Goal: Answer question/provide support: Share knowledge or assist other users

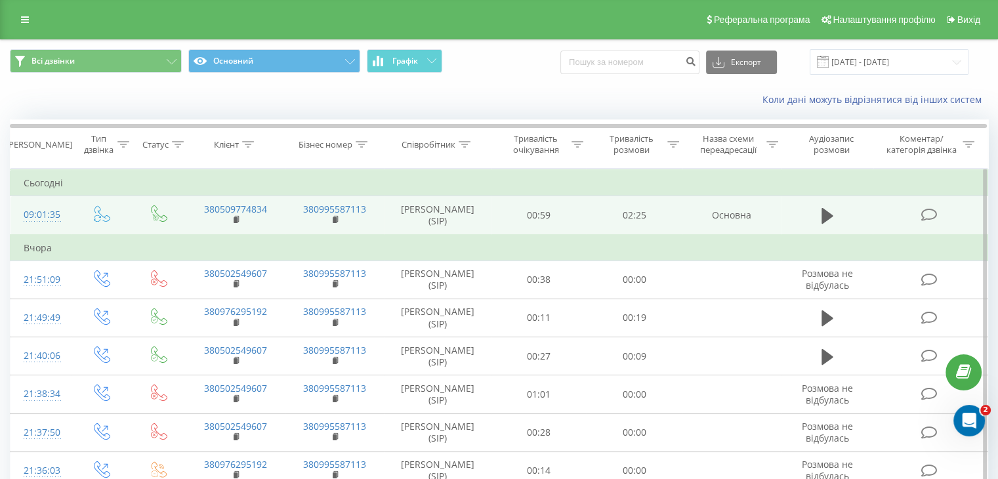
click at [65, 203] on td "09:01:35" at bounding box center [40, 215] width 61 height 39
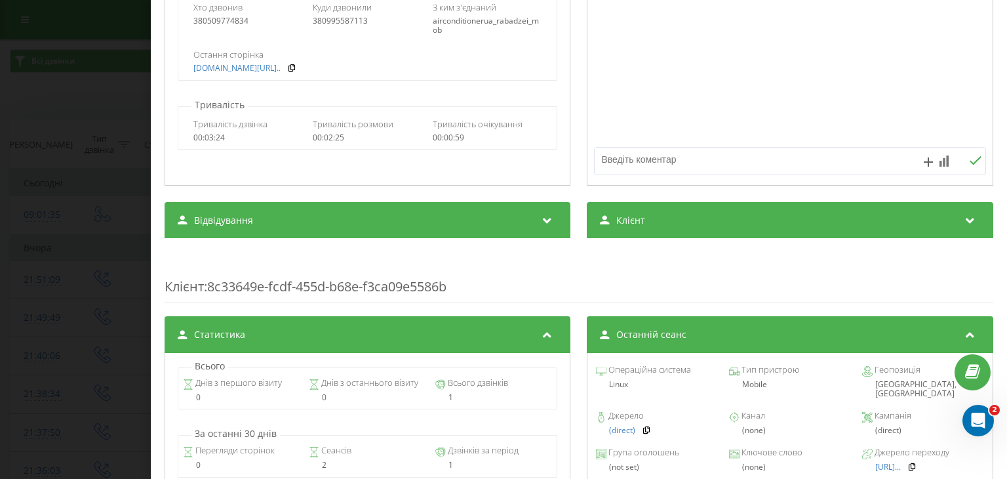
scroll to position [328, 0]
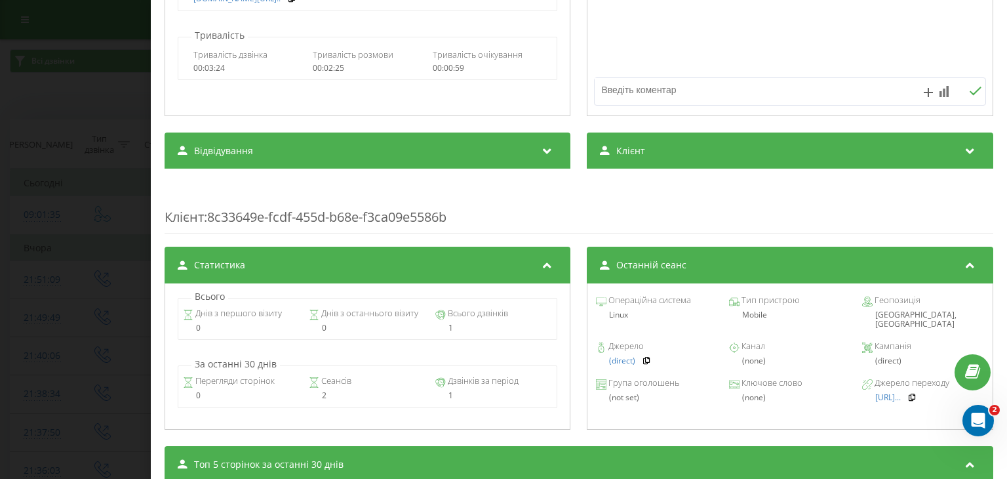
click at [732, 153] on div "Клієнт" at bounding box center [791, 150] width 406 height 37
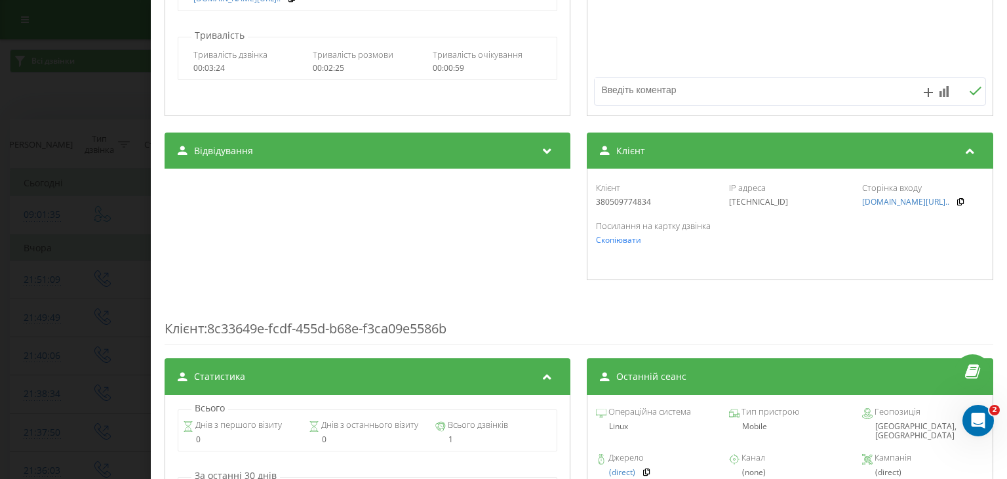
click at [732, 153] on div "Клієнт" at bounding box center [791, 150] width 406 height 37
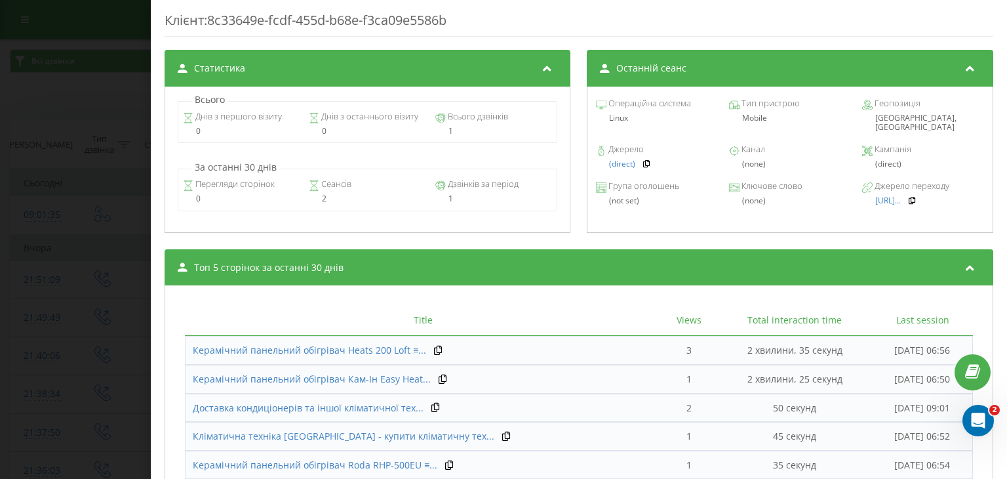
scroll to position [633, 0]
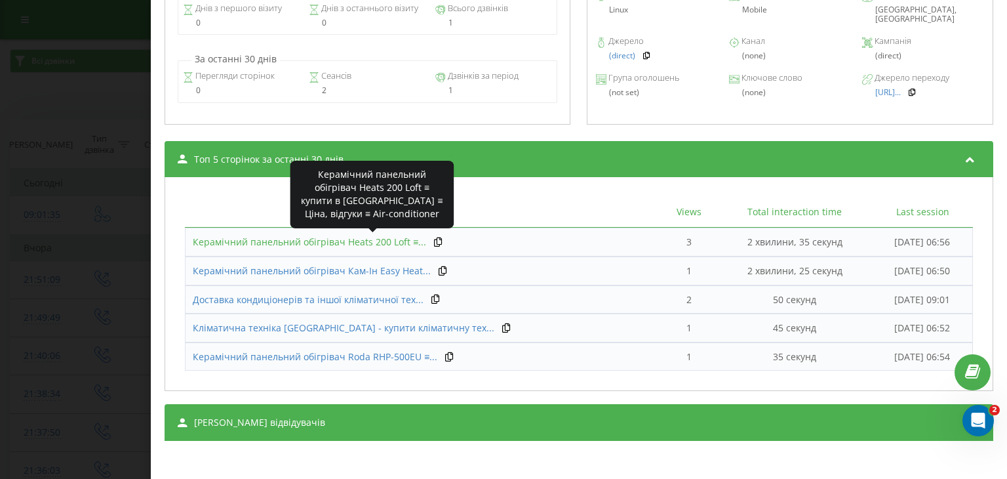
click at [350, 238] on span "Керамічний панельний обігрівач Heats 200 Loft ≡..." at bounding box center [309, 241] width 233 height 12
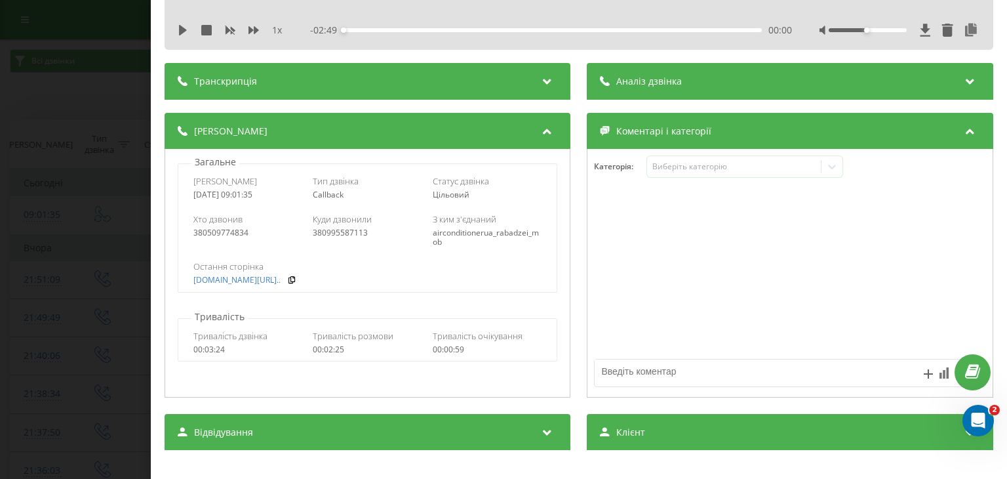
scroll to position [0, 0]
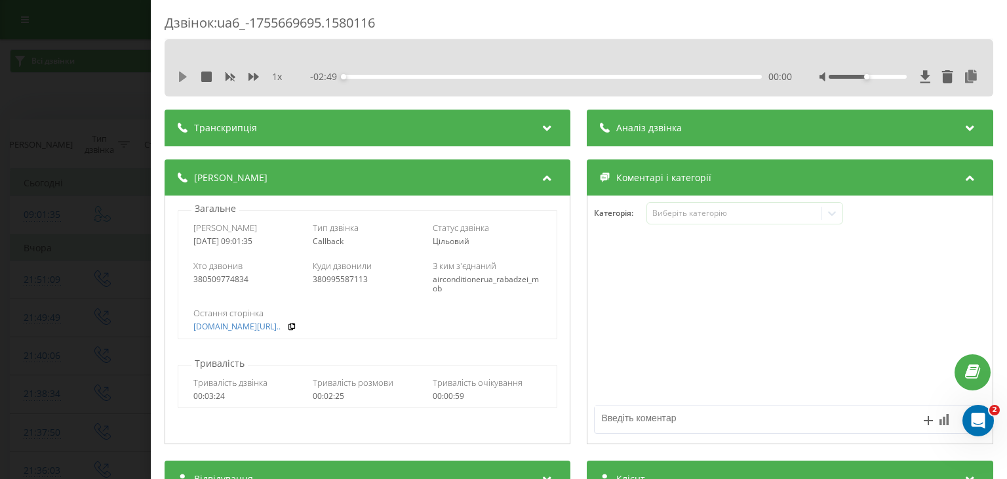
click at [186, 77] on icon at bounding box center [183, 76] width 8 height 10
click at [365, 77] on div "00:09" at bounding box center [553, 77] width 418 height 4
click at [374, 77] on div "00:12" at bounding box center [553, 77] width 418 height 4
click at [394, 77] on div "00:21" at bounding box center [553, 77] width 418 height 4
click at [501, 72] on div "- 02:03 00:45 00:45" at bounding box center [551, 76] width 481 height 13
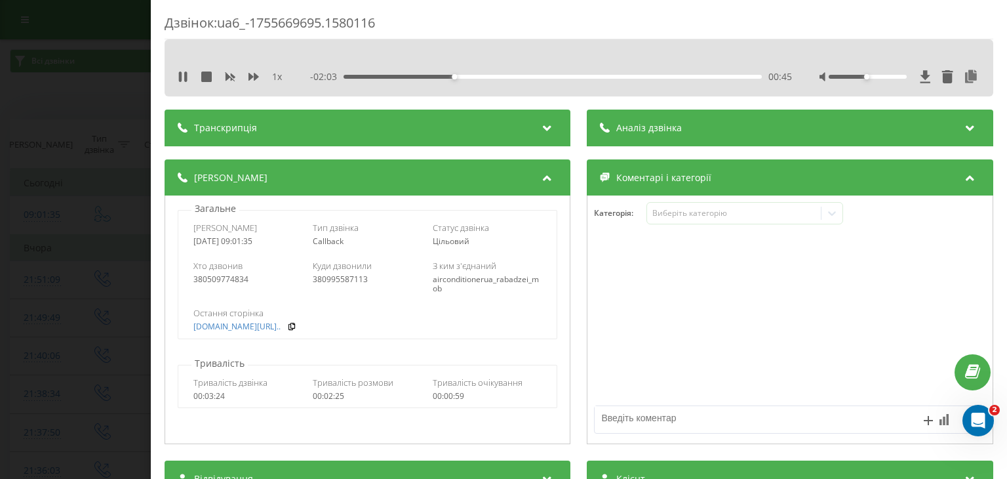
click at [506, 75] on div "00:45" at bounding box center [553, 77] width 418 height 4
click at [502, 77] on div "01:05" at bounding box center [553, 77] width 418 height 4
click at [491, 73] on div "- 01:37 01:11 01:11" at bounding box center [551, 76] width 481 height 13
click at [495, 78] on div "01:01" at bounding box center [553, 77] width 418 height 4
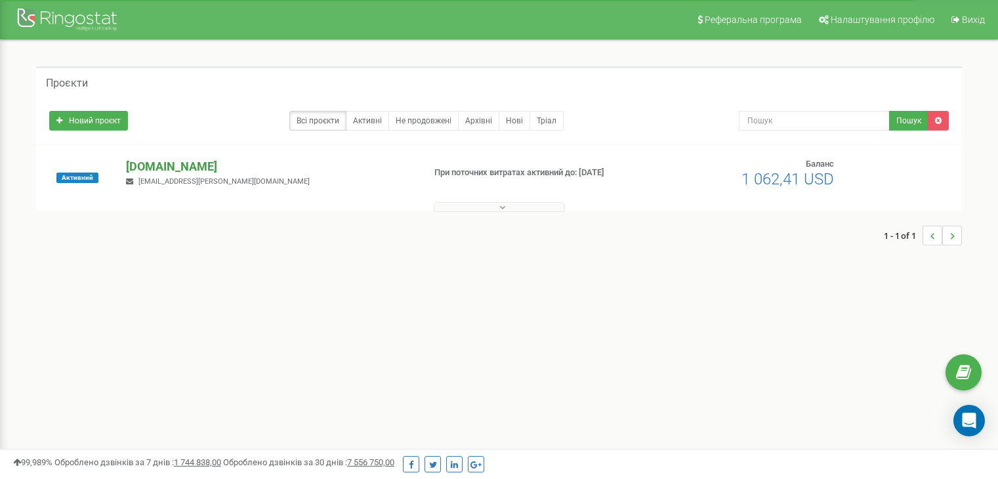
drag, startPoint x: 0, startPoint y: 0, endPoint x: 185, endPoint y: 169, distance: 250.2
click at [185, 169] on p "[DOMAIN_NAME]" at bounding box center [269, 166] width 287 height 17
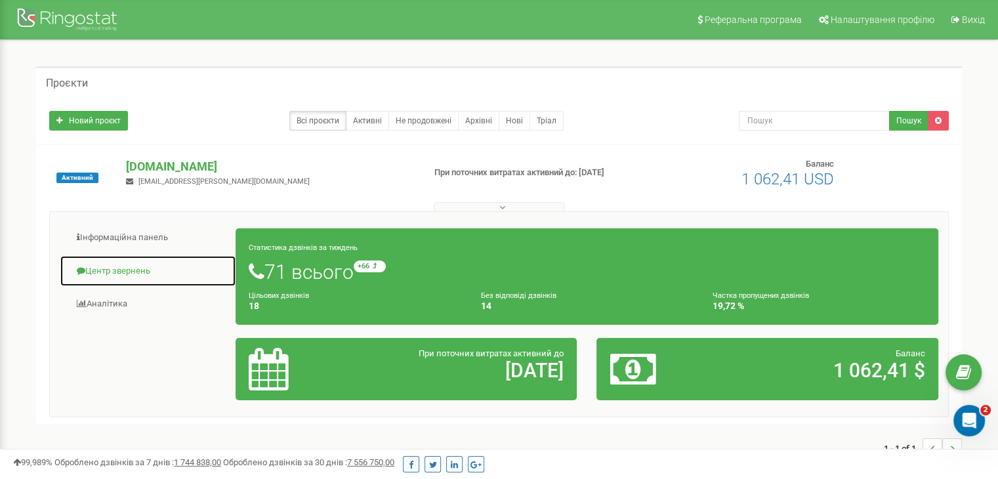
click at [123, 268] on link "Центр звернень" at bounding box center [148, 271] width 176 height 32
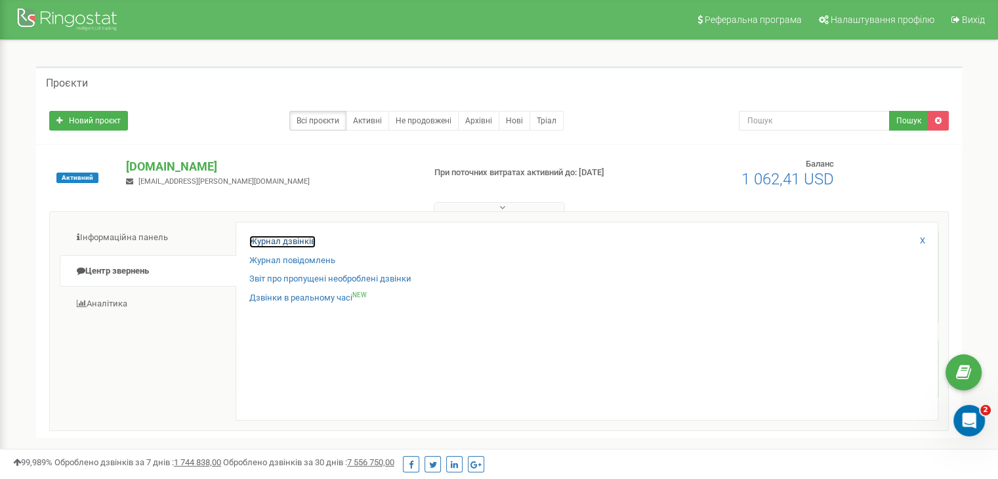
click at [287, 242] on link "Журнал дзвінків" at bounding box center [282, 241] width 66 height 12
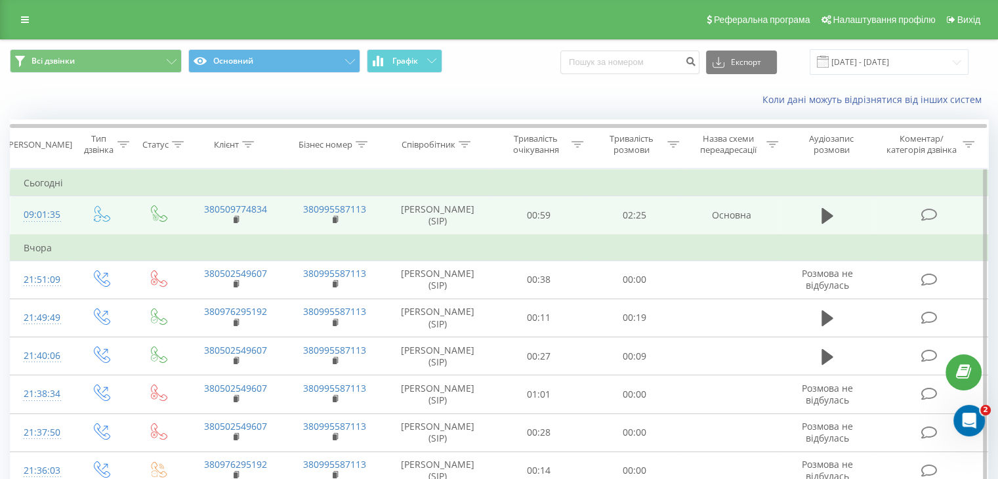
click at [929, 211] on icon at bounding box center [928, 215] width 16 height 14
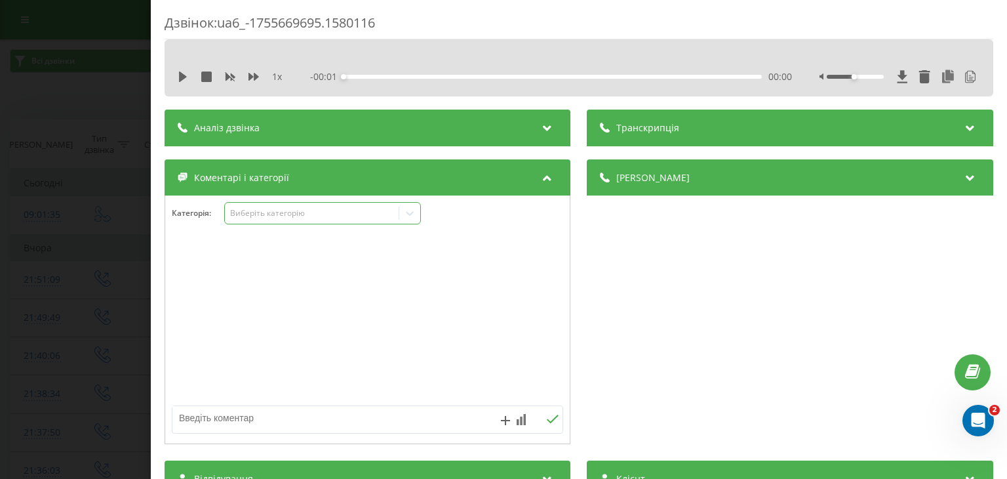
click at [302, 213] on div "Виберіть категорію" at bounding box center [312, 213] width 164 height 10
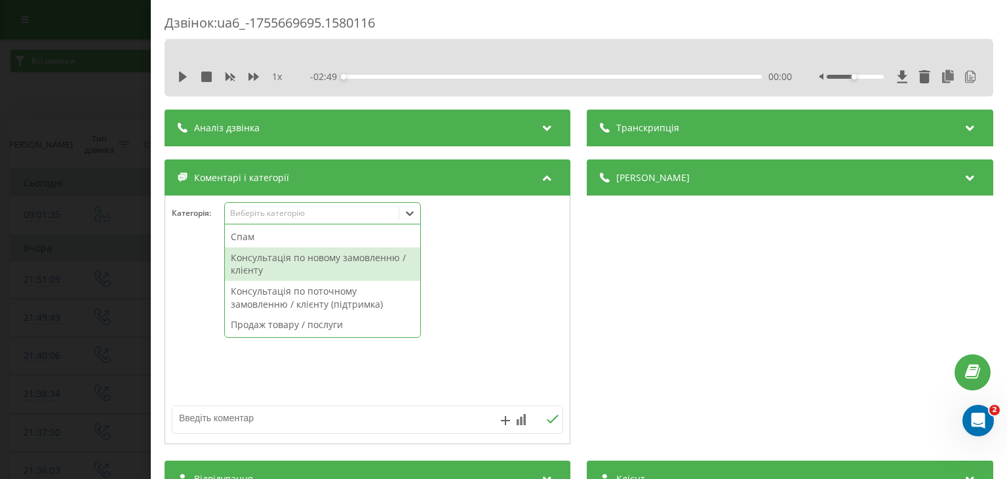
click at [312, 270] on div "Консультація по новому замовленню / клієнту" at bounding box center [322, 263] width 195 height 33
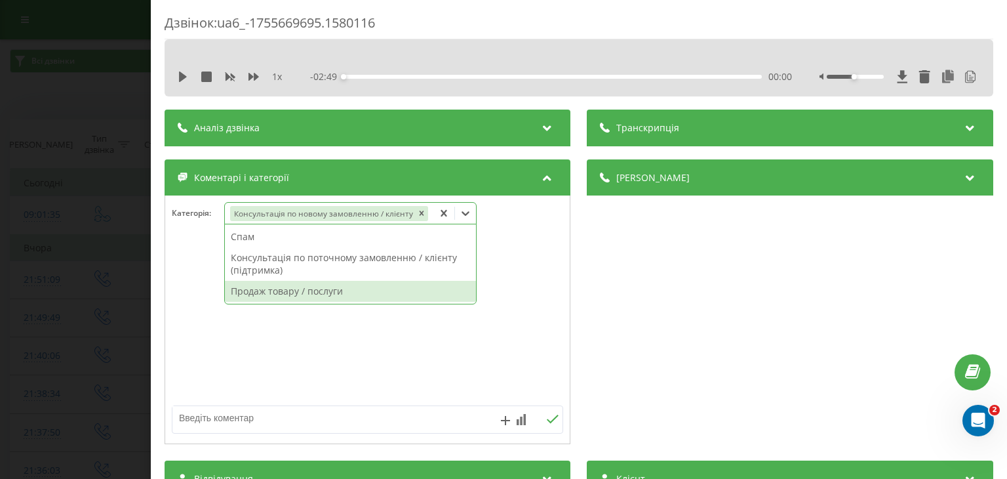
click at [308, 293] on div "Продаж товару / послуги" at bounding box center [350, 291] width 251 height 21
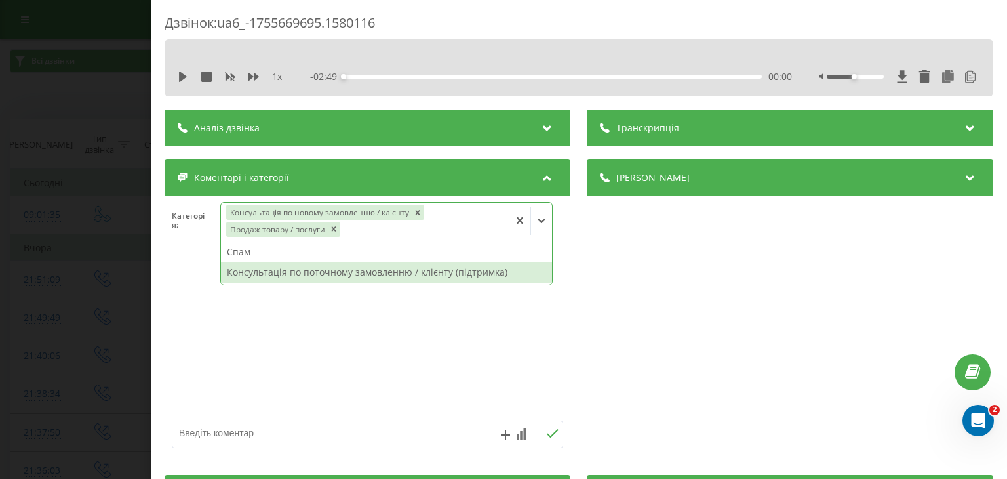
click at [289, 277] on div "Консультація по поточному замовленню / клієнту (підтримка)" at bounding box center [387, 272] width 331 height 21
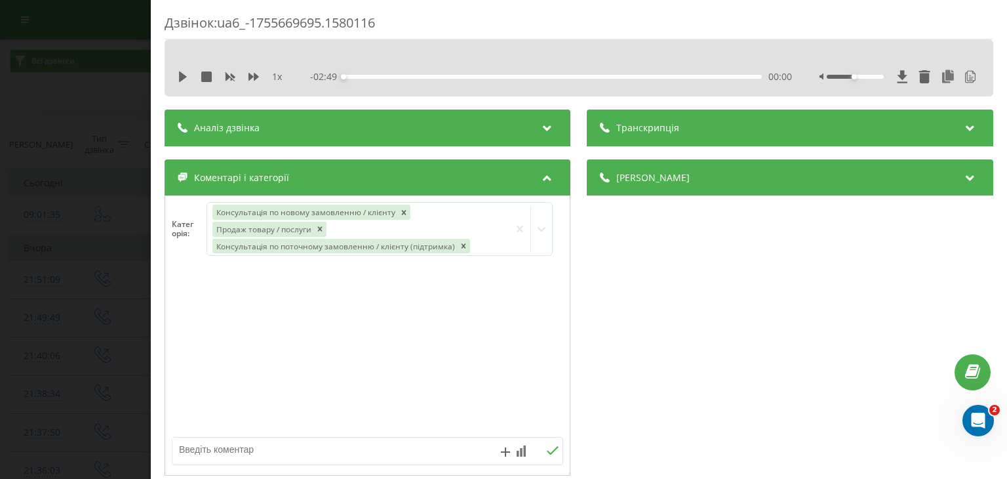
click at [304, 309] on div at bounding box center [367, 351] width 405 height 157
click at [282, 287] on div at bounding box center [367, 351] width 405 height 157
click at [245, 445] on textarea at bounding box center [328, 449] width 312 height 24
type textarea "Хоче керамічний обігрівач на 20 м2. До 0.5 квт. Бюджетний."
click at [548, 451] on icon at bounding box center [553, 450] width 12 height 9
